Goal: Information Seeking & Learning: Learn about a topic

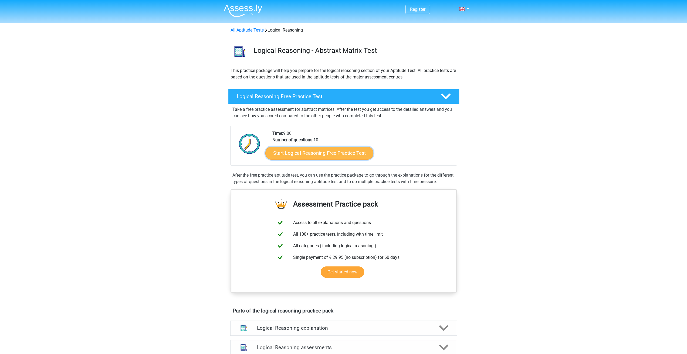
click at [298, 156] on link "Start Logical Reasoning Free Practice Test" at bounding box center [319, 152] width 108 height 13
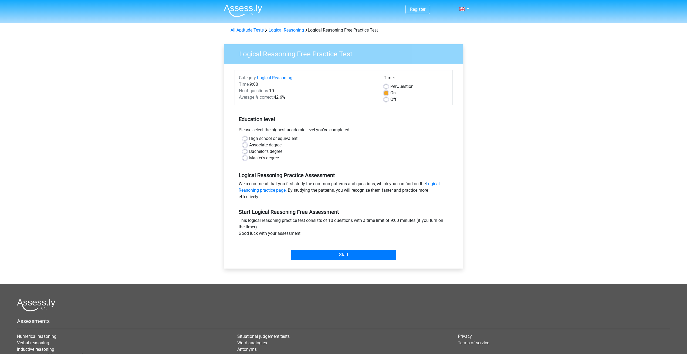
click at [257, 144] on label "Associate degree" at bounding box center [265, 145] width 32 height 6
click at [247, 144] on input "Associate degree" at bounding box center [245, 144] width 4 height 5
radio input "true"
click at [319, 255] on input "Start" at bounding box center [343, 255] width 105 height 10
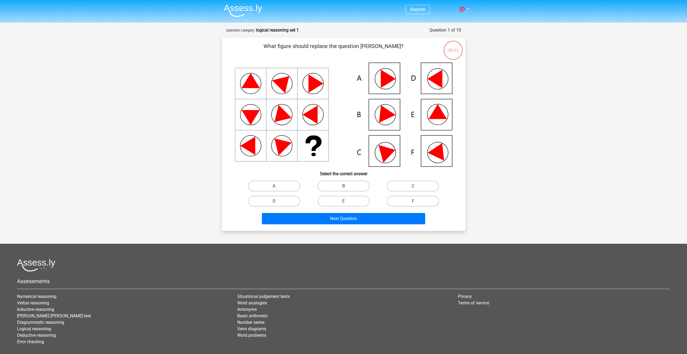
click at [380, 113] on icon at bounding box center [383, 111] width 23 height 21
click at [430, 118] on icon at bounding box center [437, 111] width 18 height 15
click at [329, 198] on label "E" at bounding box center [343, 201] width 52 height 11
click at [343, 201] on input "E" at bounding box center [345, 203] width 4 height 4
radio input "true"
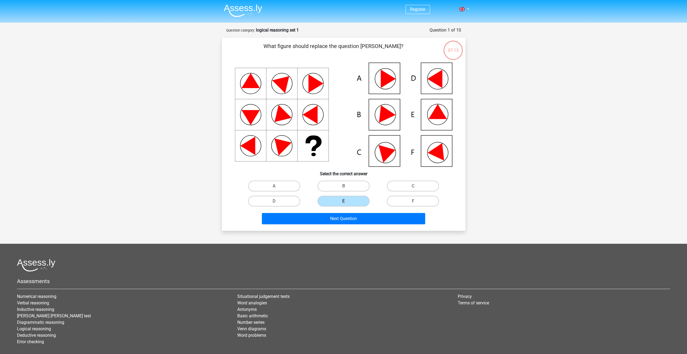
click at [346, 225] on div "Next Question" at bounding box center [343, 219] width 208 height 13
click at [343, 220] on button "Next Question" at bounding box center [343, 218] width 163 height 11
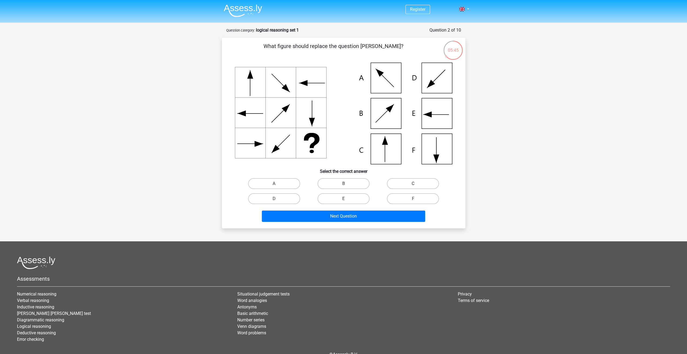
click at [396, 184] on label "C" at bounding box center [413, 183] width 52 height 11
click at [413, 184] on input "C" at bounding box center [415, 186] width 4 height 4
radio input "true"
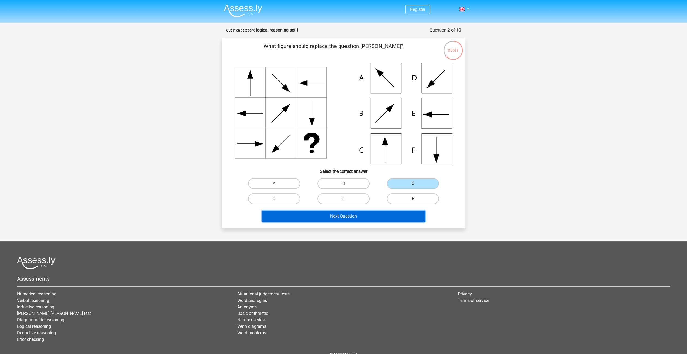
click at [325, 213] on button "Next Question" at bounding box center [343, 216] width 163 height 11
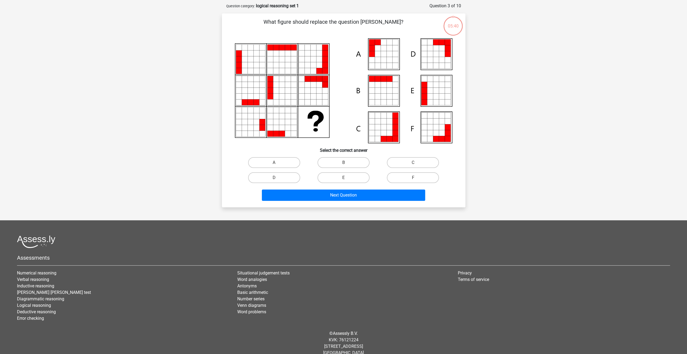
scroll to position [27, 0]
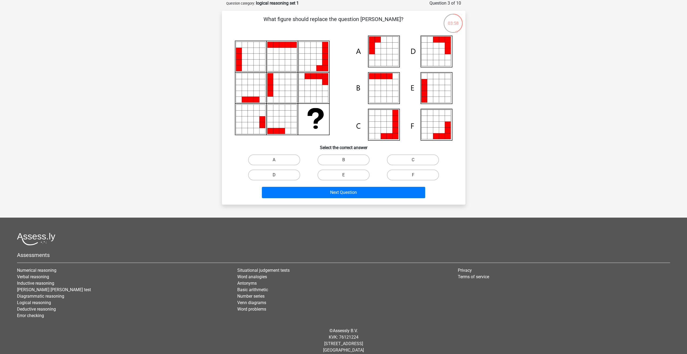
click at [279, 174] on label "D" at bounding box center [274, 175] width 52 height 11
click at [277, 175] on input "D" at bounding box center [276, 177] width 4 height 4
radio input "true"
click at [319, 193] on button "Next Question" at bounding box center [343, 192] width 163 height 11
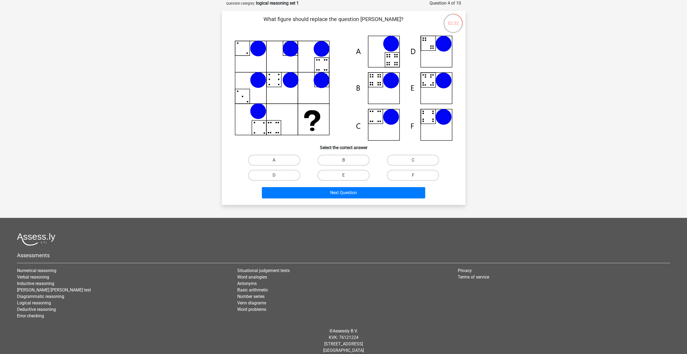
click at [425, 90] on icon at bounding box center [343, 88] width 217 height 105
click at [336, 174] on label "E" at bounding box center [343, 175] width 52 height 11
click at [343, 175] on input "E" at bounding box center [345, 177] width 4 height 4
radio input "true"
click at [340, 192] on button "Next Question" at bounding box center [343, 192] width 163 height 11
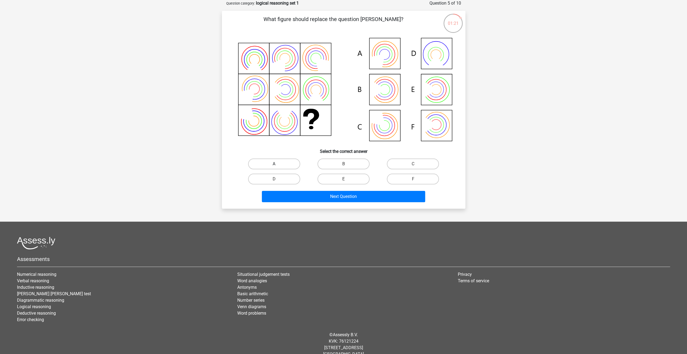
click at [279, 161] on label "A" at bounding box center [274, 164] width 52 height 11
click at [277, 164] on input "A" at bounding box center [276, 166] width 4 height 4
radio input "true"
click at [325, 199] on button "Next Question" at bounding box center [343, 196] width 163 height 11
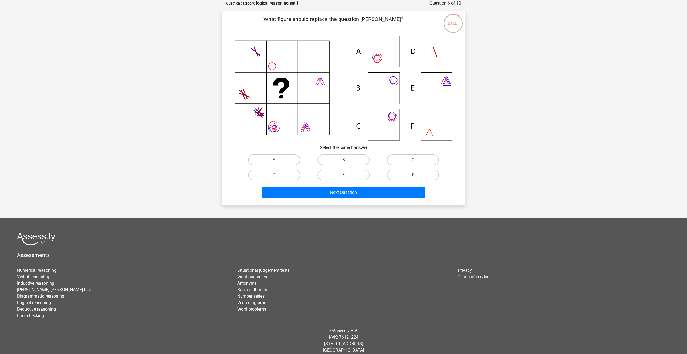
click at [381, 88] on icon at bounding box center [343, 88] width 217 height 105
click at [329, 158] on label "B" at bounding box center [343, 160] width 52 height 11
click at [343, 160] on input "B" at bounding box center [345, 162] width 4 height 4
radio input "true"
click at [342, 194] on button "Next Question" at bounding box center [343, 192] width 163 height 11
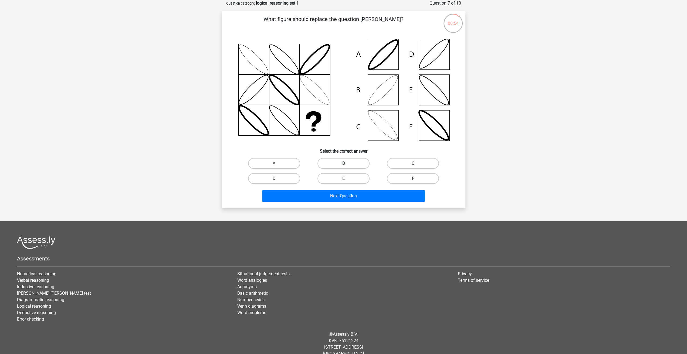
click at [347, 164] on label "B" at bounding box center [343, 163] width 52 height 11
click at [347, 164] on input "B" at bounding box center [345, 165] width 4 height 4
radio input "true"
click at [353, 174] on label "E" at bounding box center [343, 178] width 52 height 11
click at [347, 179] on input "E" at bounding box center [345, 181] width 4 height 4
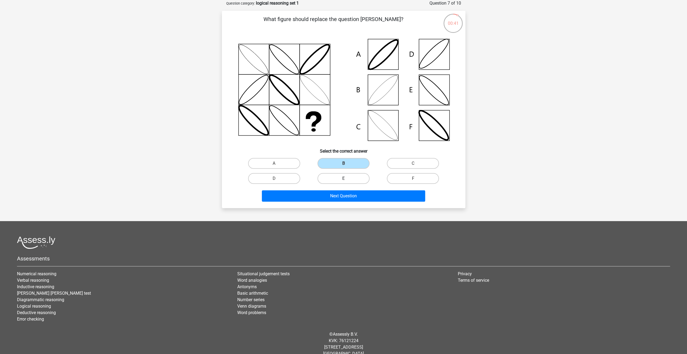
radio input "true"
click at [408, 159] on label "C" at bounding box center [413, 163] width 52 height 11
click at [413, 163] on input "C" at bounding box center [415, 165] width 4 height 4
radio input "true"
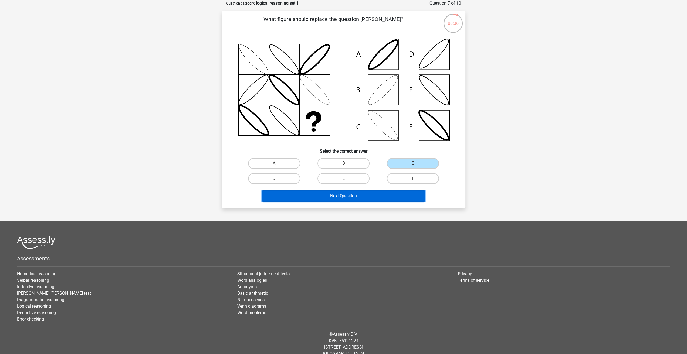
click at [354, 195] on button "Next Question" at bounding box center [343, 195] width 163 height 11
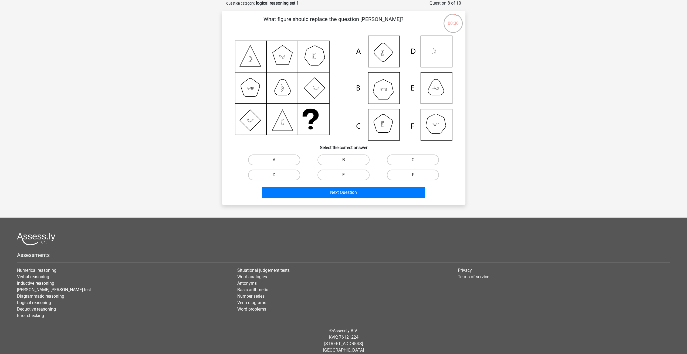
click at [405, 173] on label "F" at bounding box center [413, 175] width 52 height 11
click at [413, 175] on input "F" at bounding box center [415, 177] width 4 height 4
radio input "true"
click at [399, 158] on label "C" at bounding box center [413, 160] width 52 height 11
click at [413, 160] on input "C" at bounding box center [415, 162] width 4 height 4
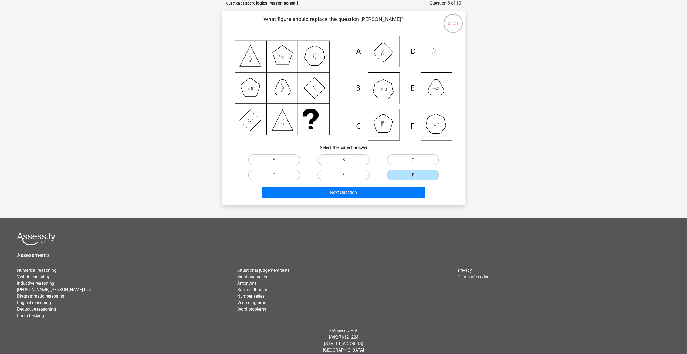
radio input "true"
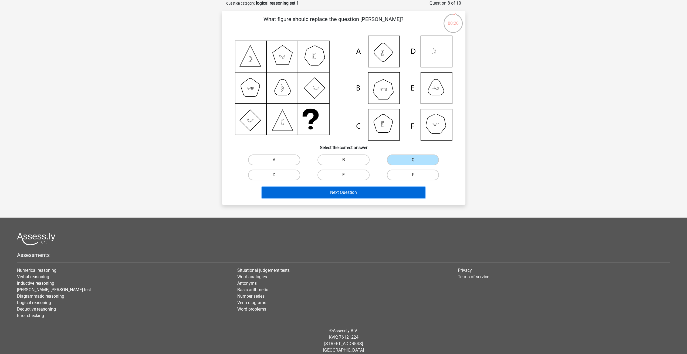
click at [332, 194] on button "Next Question" at bounding box center [343, 192] width 163 height 11
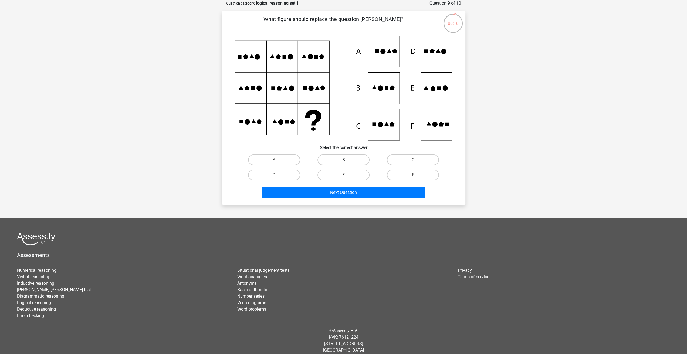
click at [347, 159] on label "B" at bounding box center [343, 160] width 52 height 11
click at [347, 160] on input "B" at bounding box center [345, 162] width 4 height 4
radio input "true"
click at [401, 174] on label "F" at bounding box center [413, 175] width 52 height 11
click at [413, 175] on input "F" at bounding box center [415, 177] width 4 height 4
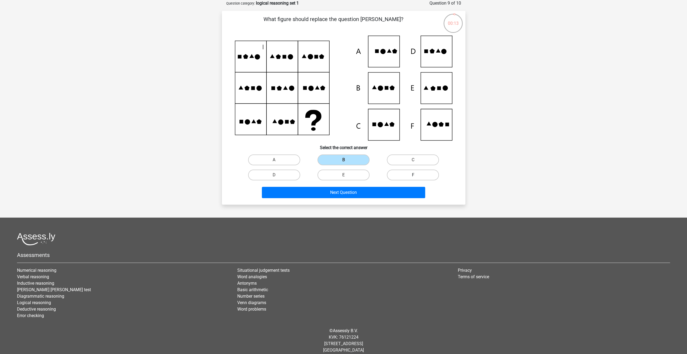
radio input "true"
click at [278, 156] on label "A" at bounding box center [274, 160] width 52 height 11
click at [277, 160] on input "A" at bounding box center [276, 162] width 4 height 4
radio input "true"
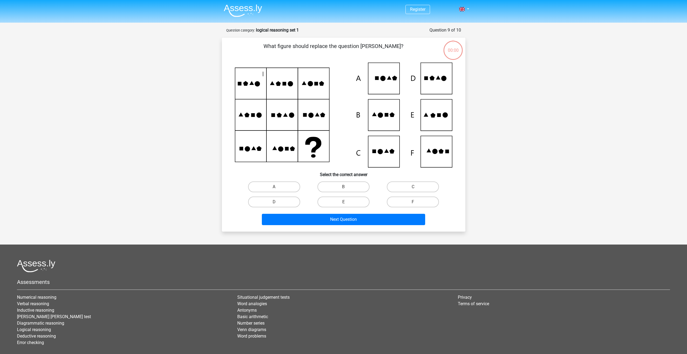
scroll to position [27, 0]
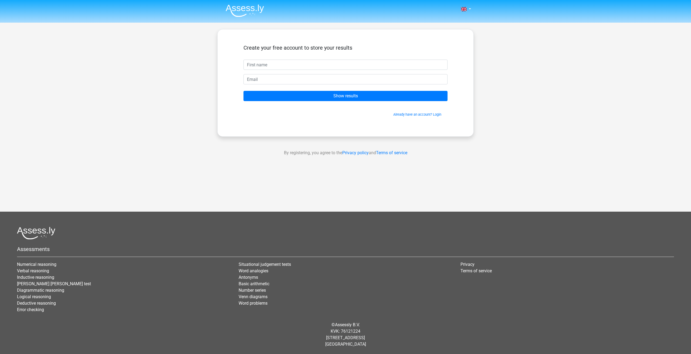
click at [271, 63] on input "text" at bounding box center [345, 65] width 204 height 10
type input "[PERSON_NAME]"
click at [271, 80] on input "email" at bounding box center [345, 79] width 204 height 10
type input "[EMAIL_ADDRESS][DOMAIN_NAME]"
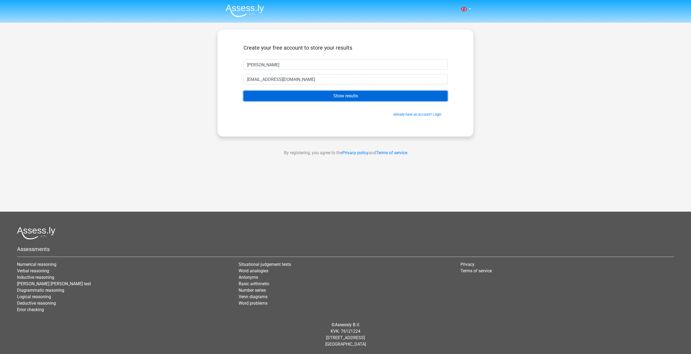
click at [292, 96] on input "Show results" at bounding box center [345, 96] width 204 height 10
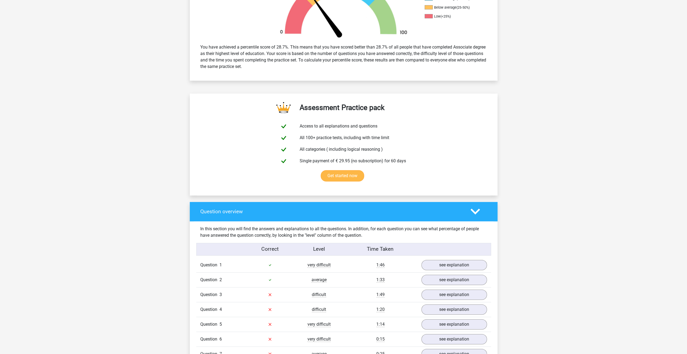
scroll to position [270, 0]
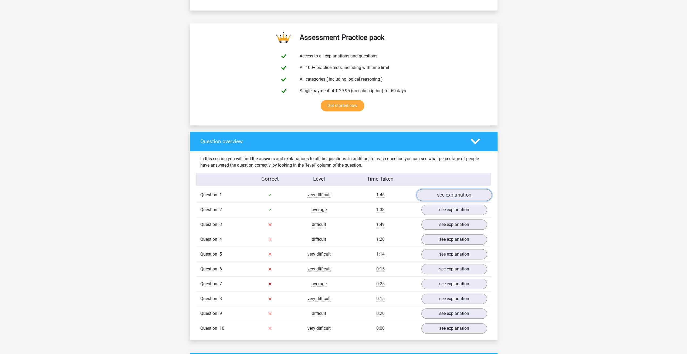
click at [436, 193] on link "see explanation" at bounding box center [453, 195] width 75 height 12
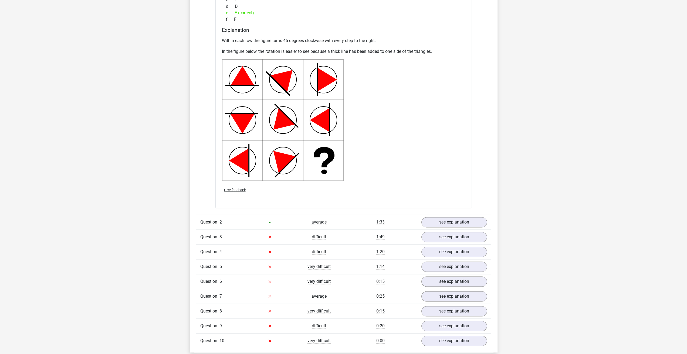
scroll to position [701, 0]
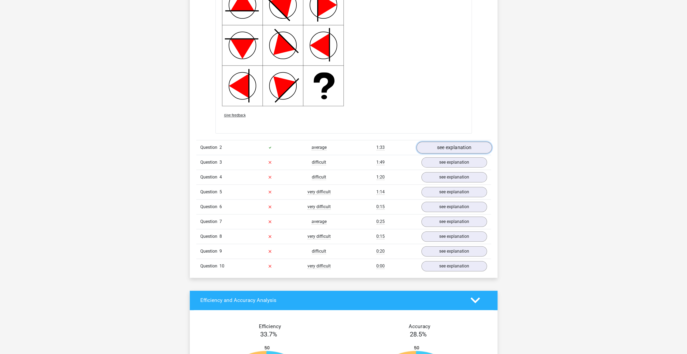
click at [429, 149] on link "see explanation" at bounding box center [453, 148] width 75 height 12
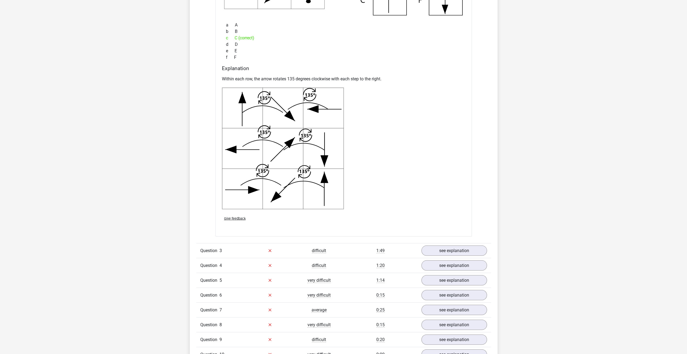
scroll to position [1025, 0]
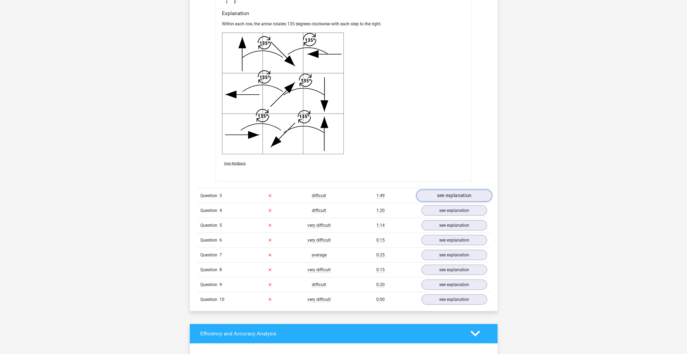
click at [455, 194] on link "see explanation" at bounding box center [453, 196] width 75 height 12
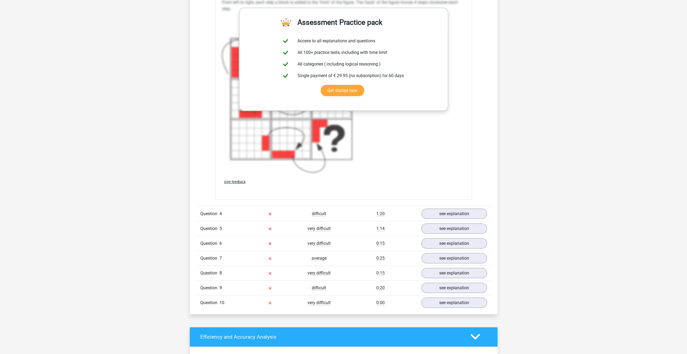
scroll to position [1484, 0]
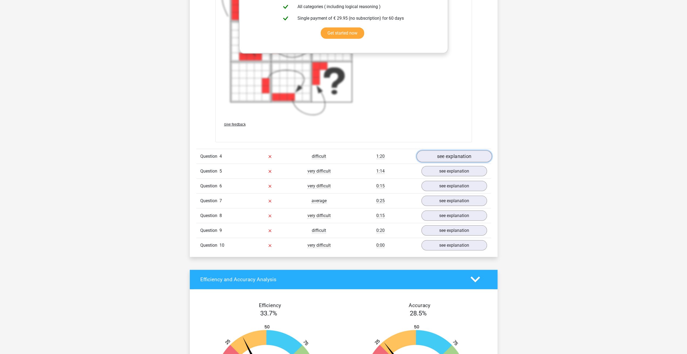
click at [445, 156] on link "see explanation" at bounding box center [453, 157] width 75 height 12
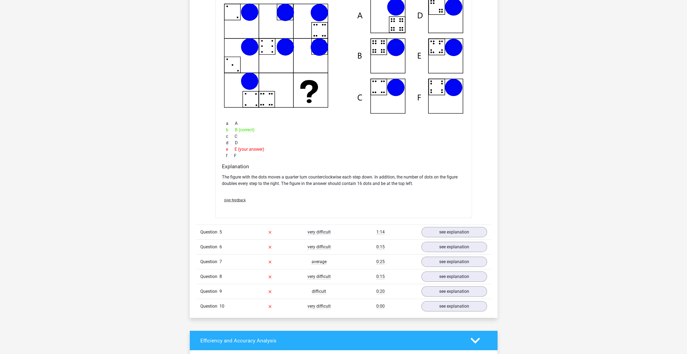
scroll to position [1753, 0]
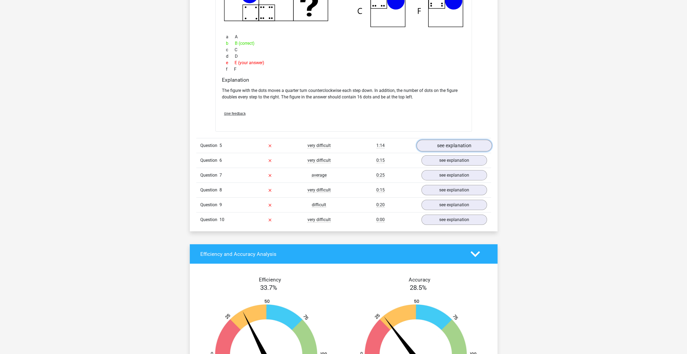
click at [434, 148] on link "see explanation" at bounding box center [453, 146] width 75 height 12
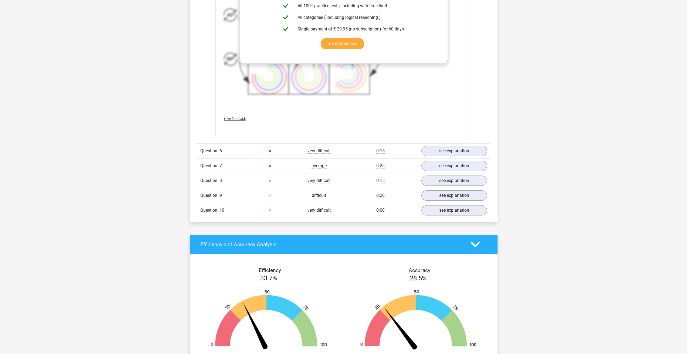
scroll to position [2158, 0]
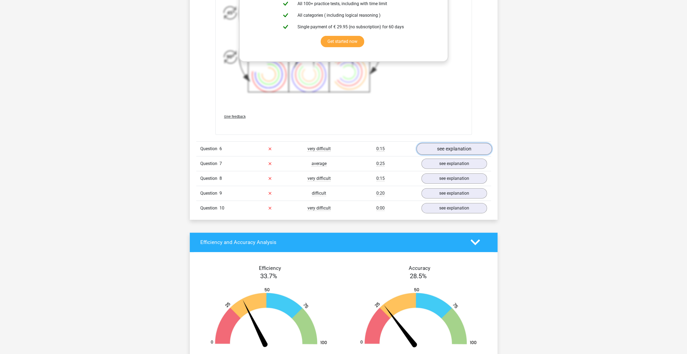
click at [435, 147] on link "see explanation" at bounding box center [453, 149] width 75 height 12
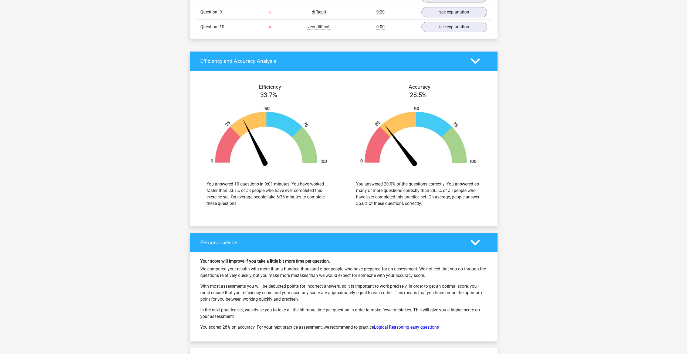
scroll to position [2455, 0]
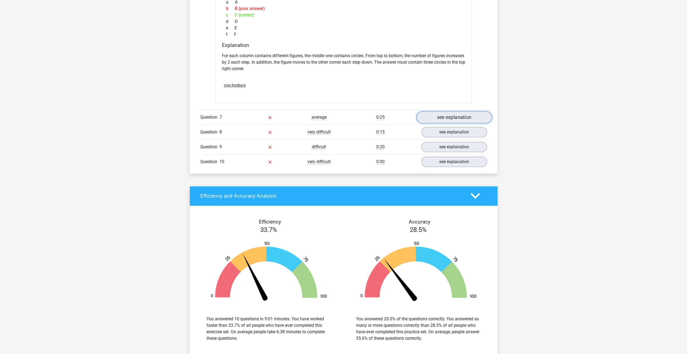
click at [445, 115] on link "see explanation" at bounding box center [453, 117] width 75 height 12
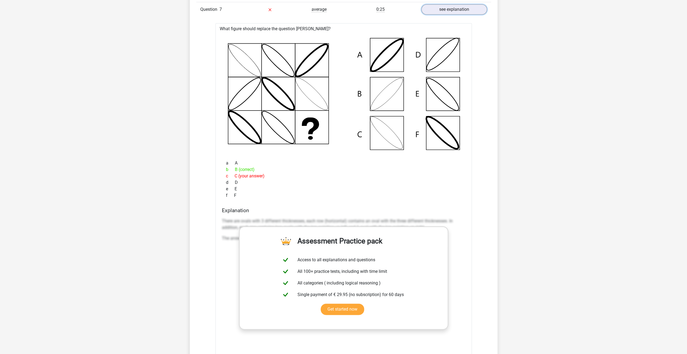
scroll to position [2725, 0]
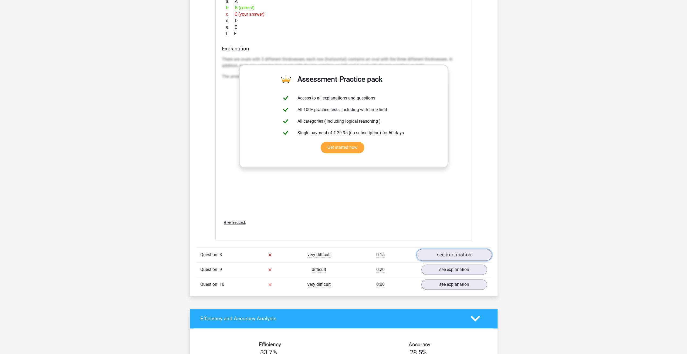
click at [445, 249] on link "see explanation" at bounding box center [453, 255] width 75 height 12
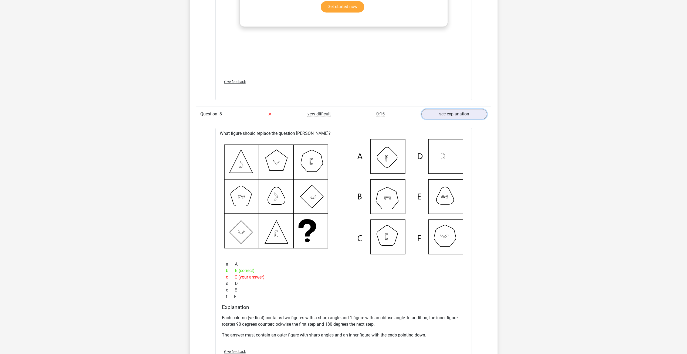
scroll to position [2859, 0]
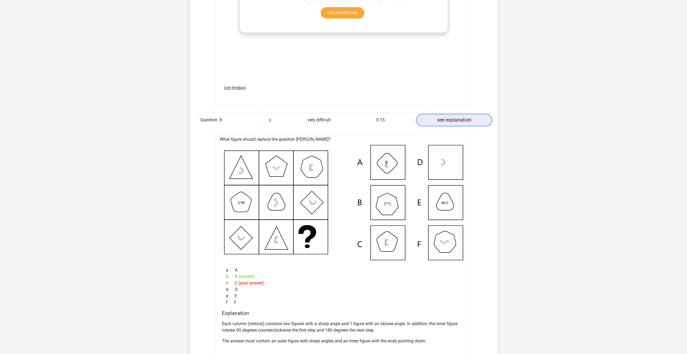
click at [450, 118] on link "see explanation" at bounding box center [453, 120] width 75 height 12
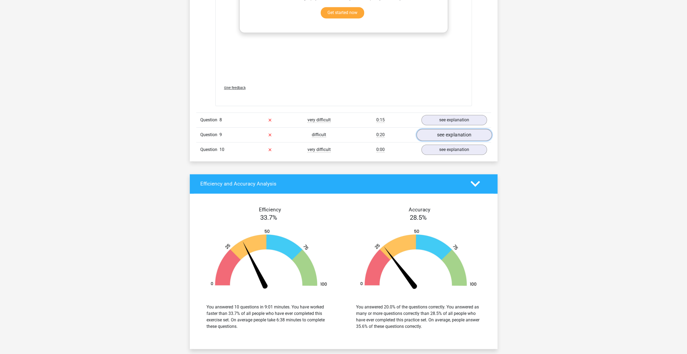
click at [442, 134] on link "see explanation" at bounding box center [453, 135] width 75 height 12
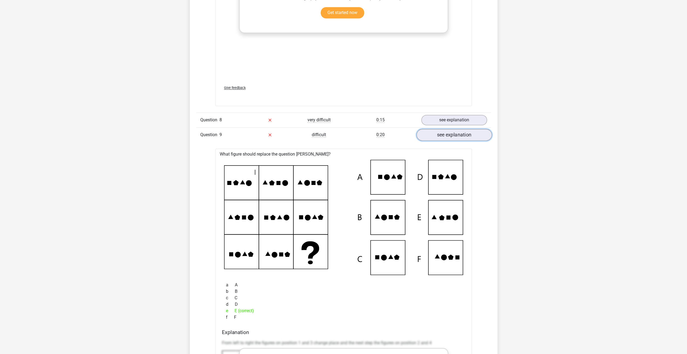
click at [432, 132] on link "see explanation" at bounding box center [453, 135] width 75 height 12
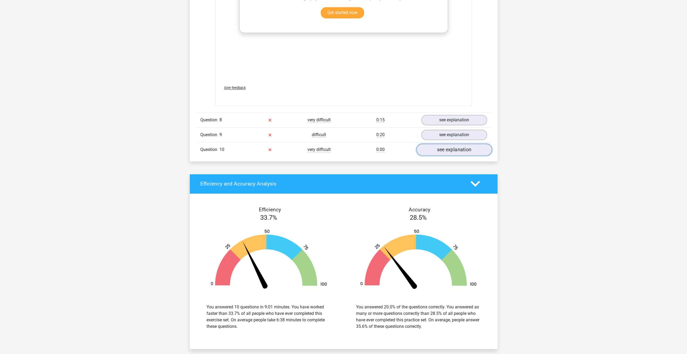
click at [438, 144] on link "see explanation" at bounding box center [453, 150] width 75 height 12
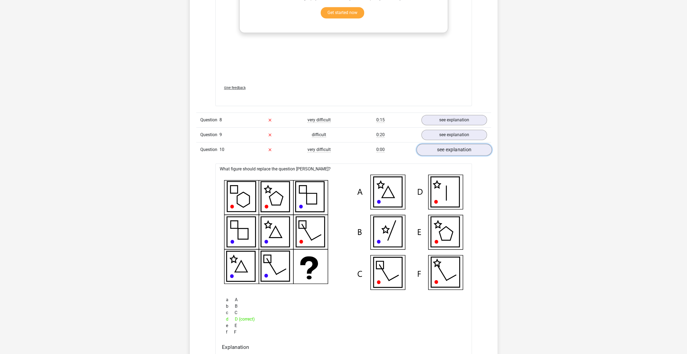
click at [438, 144] on link "see explanation" at bounding box center [453, 150] width 75 height 12
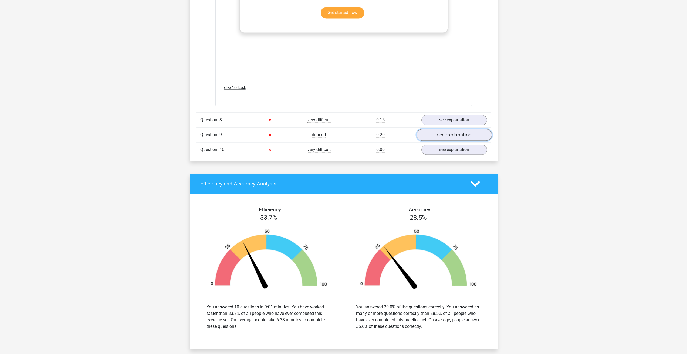
click at [439, 134] on link "see explanation" at bounding box center [453, 135] width 75 height 12
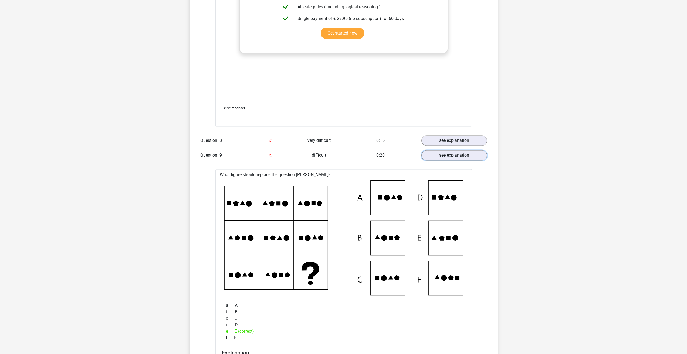
scroll to position [2913, 0]
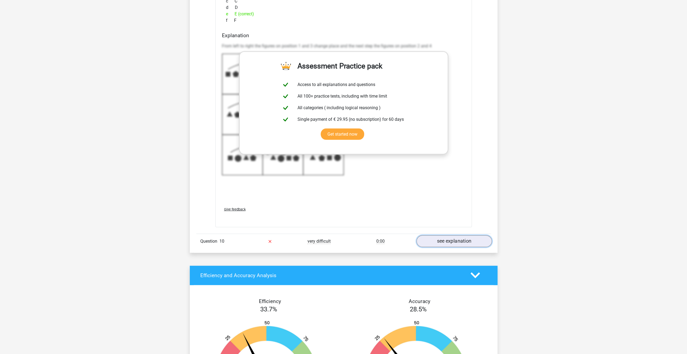
click at [455, 238] on link "see explanation" at bounding box center [453, 241] width 75 height 12
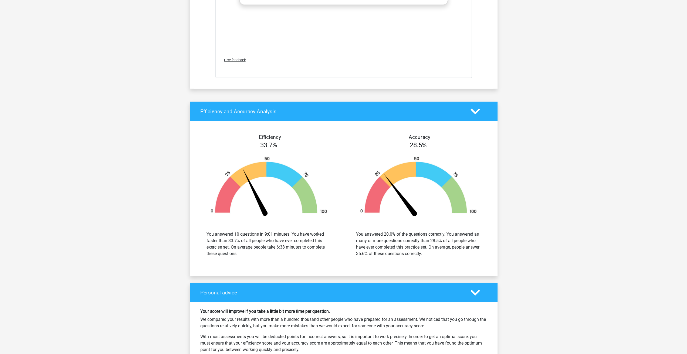
scroll to position [3723, 0]
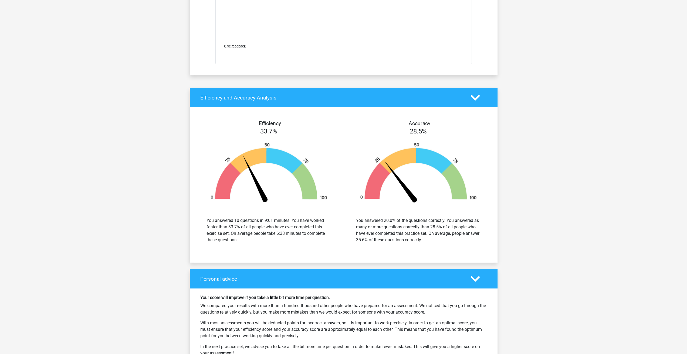
drag, startPoint x: 163, startPoint y: 47, endPoint x: 153, endPoint y: 47, distance: 9.4
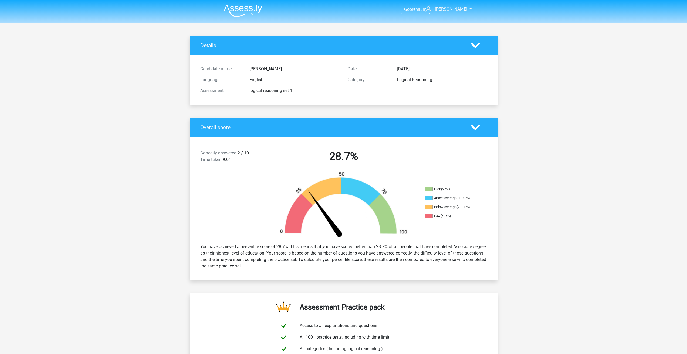
drag, startPoint x: 133, startPoint y: 58, endPoint x: 119, endPoint y: 66, distance: 16.6
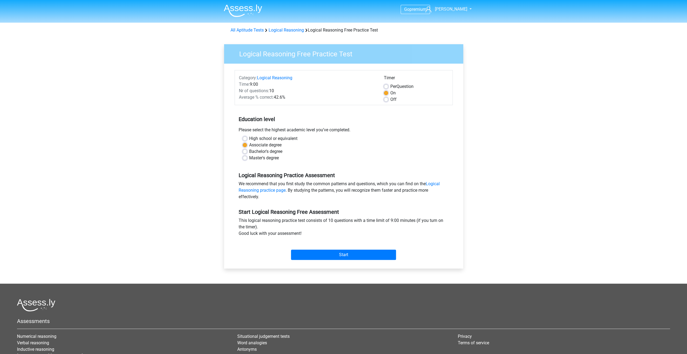
drag, startPoint x: 0, startPoint y: 0, endPoint x: 115, endPoint y: 75, distance: 137.4
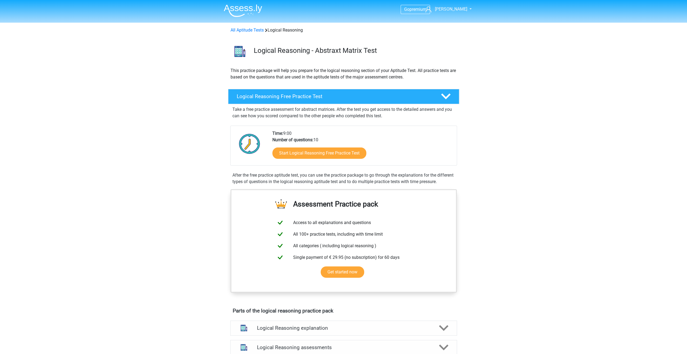
drag, startPoint x: 89, startPoint y: 88, endPoint x: 89, endPoint y: 84, distance: 3.5
